Goal: Task Accomplishment & Management: Manage account settings

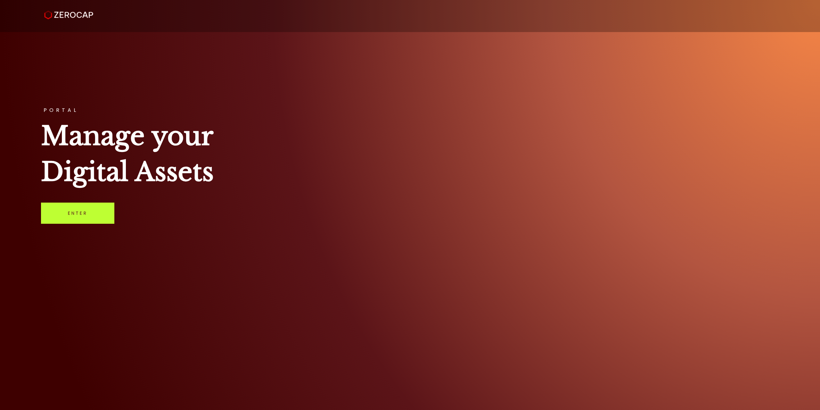
click at [100, 204] on link "Enter" at bounding box center [77, 212] width 73 height 21
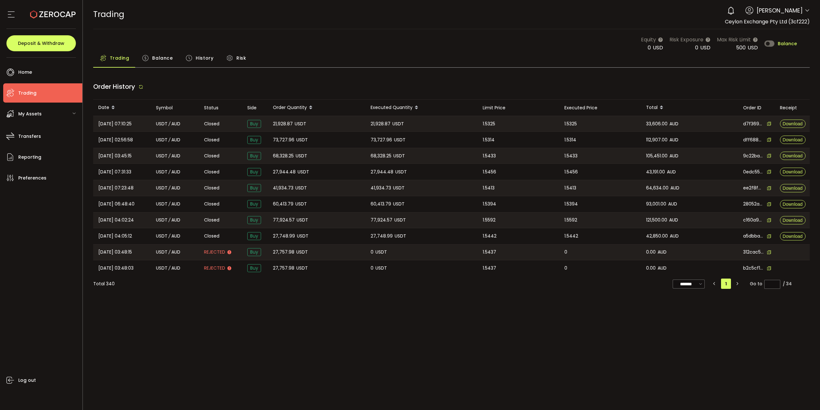
type input "***"
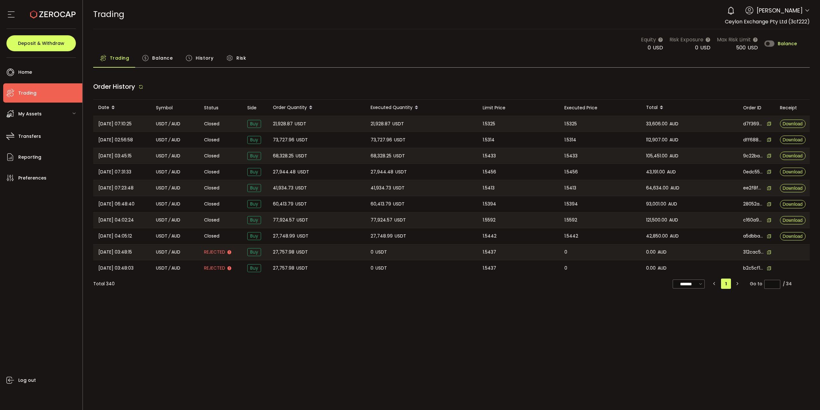
type input "***"
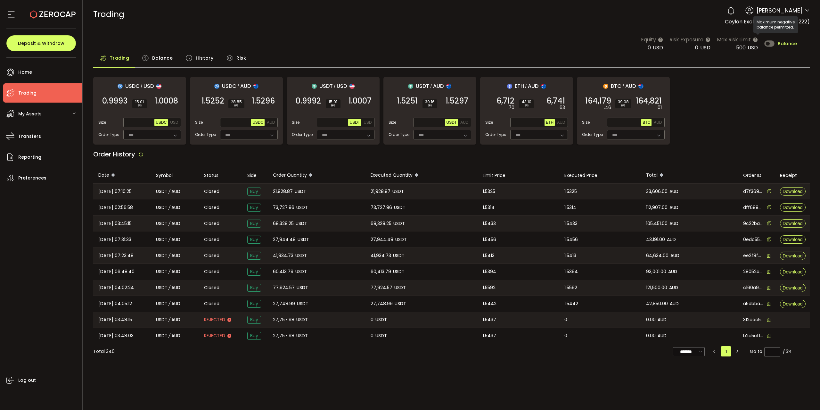
click at [786, 39] on div "Equity 0 USD Risk Exposure 0 USD Max Risk Limit 500 USD Balance" at bounding box center [719, 44] width 156 height 16
click at [788, 44] on span "Balance" at bounding box center [787, 43] width 19 height 4
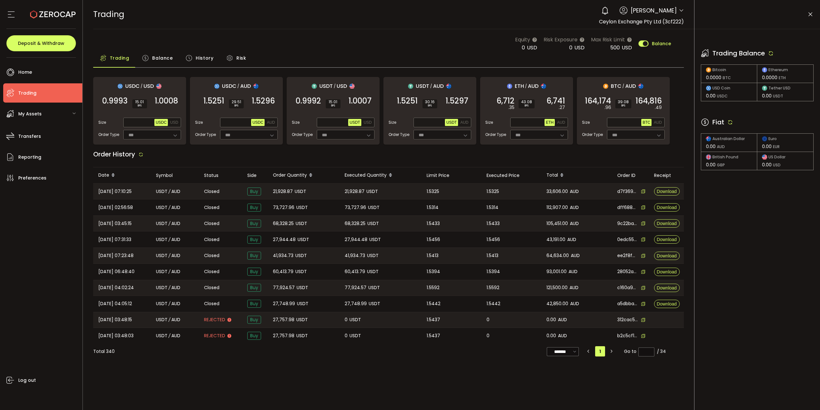
click at [732, 120] on icon at bounding box center [730, 122] width 6 height 6
click at [771, 51] on icon at bounding box center [771, 53] width 6 height 6
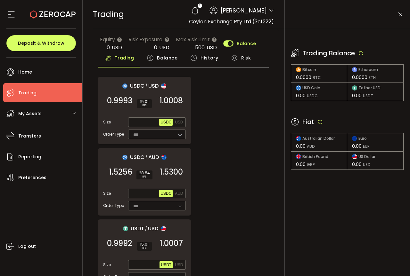
click at [401, 15] on icon at bounding box center [400, 14] width 6 height 6
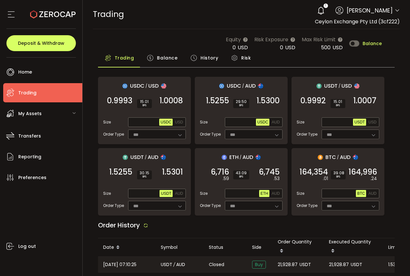
click at [316, 9] on icon at bounding box center [320, 10] width 9 height 9
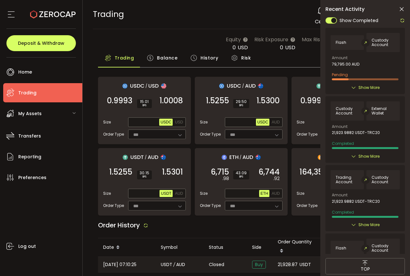
click at [402, 10] on icon at bounding box center [402, 9] width 6 height 6
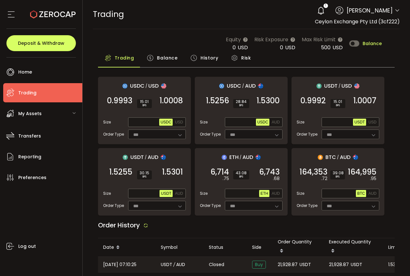
click at [152, 55] on use at bounding box center [150, 58] width 6 height 6
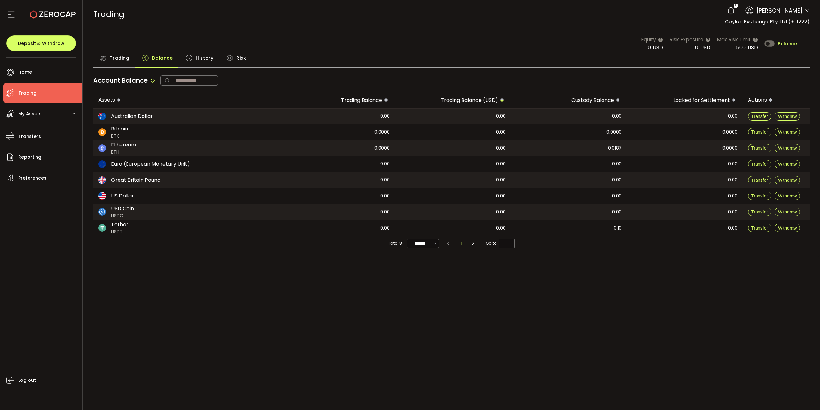
click at [113, 55] on span "Trading" at bounding box center [120, 58] width 20 height 13
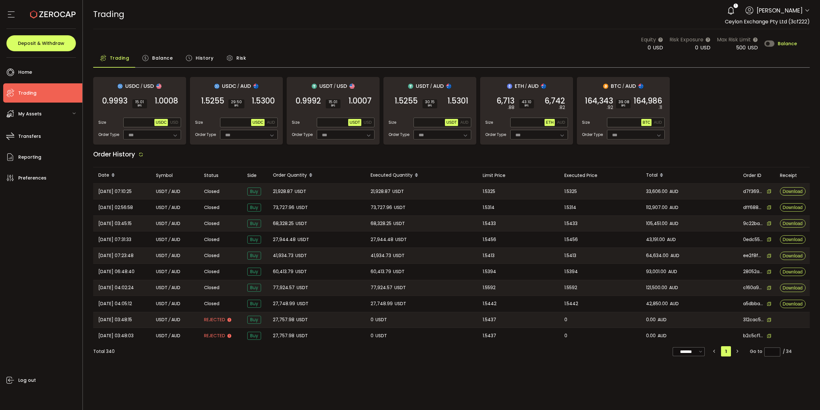
click at [790, 43] on span "Balance" at bounding box center [787, 43] width 19 height 4
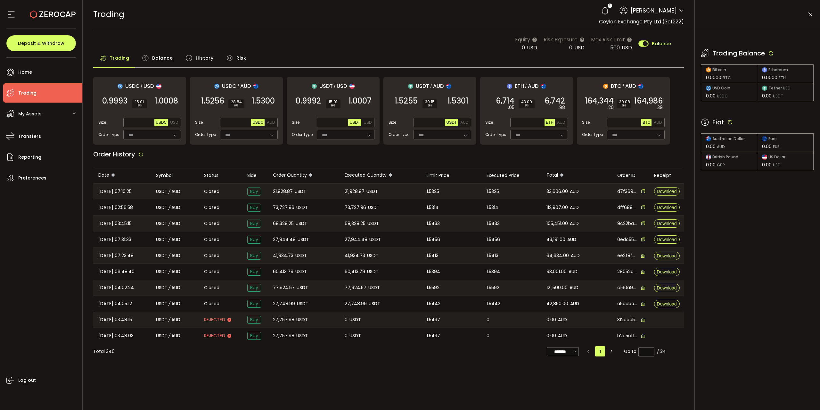
click at [732, 124] on icon at bounding box center [730, 122] width 6 height 6
click at [770, 53] on icon at bounding box center [771, 53] width 6 height 6
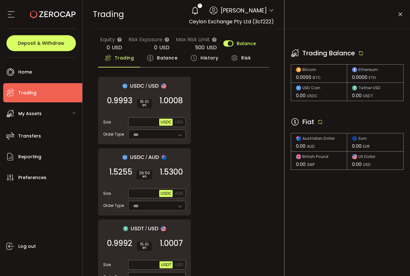
click at [400, 13] on icon at bounding box center [400, 14] width 6 height 6
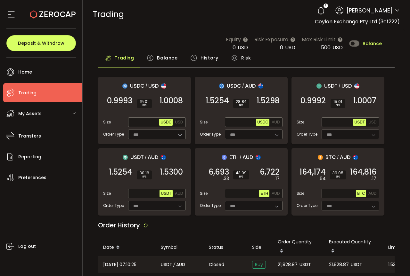
click at [368, 45] on span "Balance" at bounding box center [372, 43] width 19 height 4
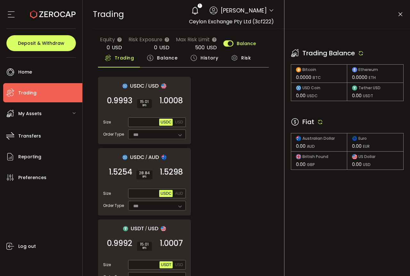
click at [324, 120] on div "Fiat" at bounding box center [347, 122] width 113 height 10
click at [317, 119] on div "Fiat" at bounding box center [347, 122] width 113 height 10
click at [320, 120] on icon at bounding box center [320, 122] width 6 height 6
click at [360, 51] on icon at bounding box center [361, 53] width 6 height 6
click at [319, 119] on icon at bounding box center [320, 122] width 6 height 6
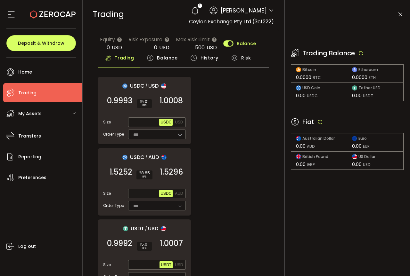
click at [362, 51] on icon at bounding box center [361, 53] width 6 height 6
